Goal: Task Accomplishment & Management: Manage account settings

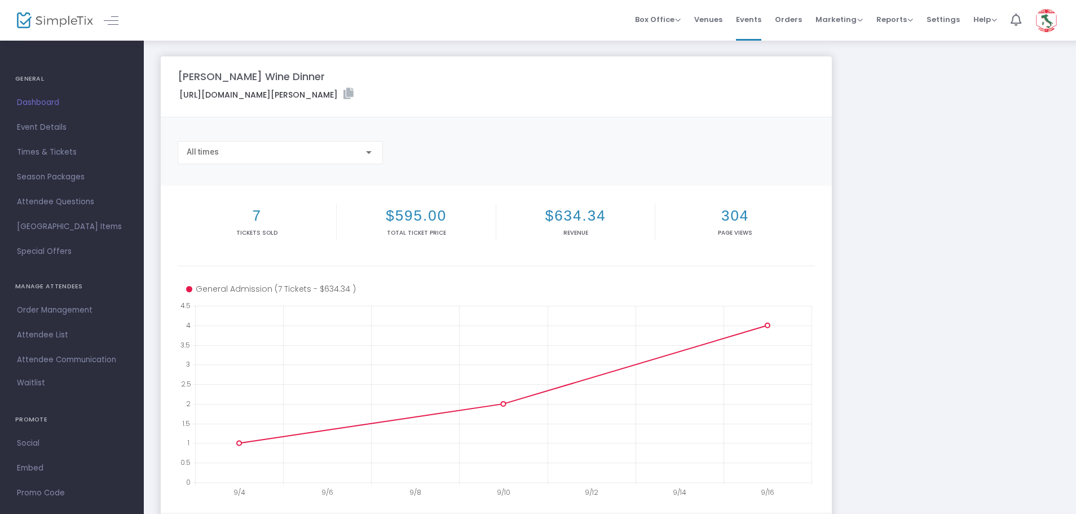
drag, startPoint x: 38, startPoint y: 337, endPoint x: 156, endPoint y: 316, distance: 119.2
click at [38, 337] on span "Attendee List" at bounding box center [72, 335] width 110 height 15
